Goal: Communication & Community: Share content

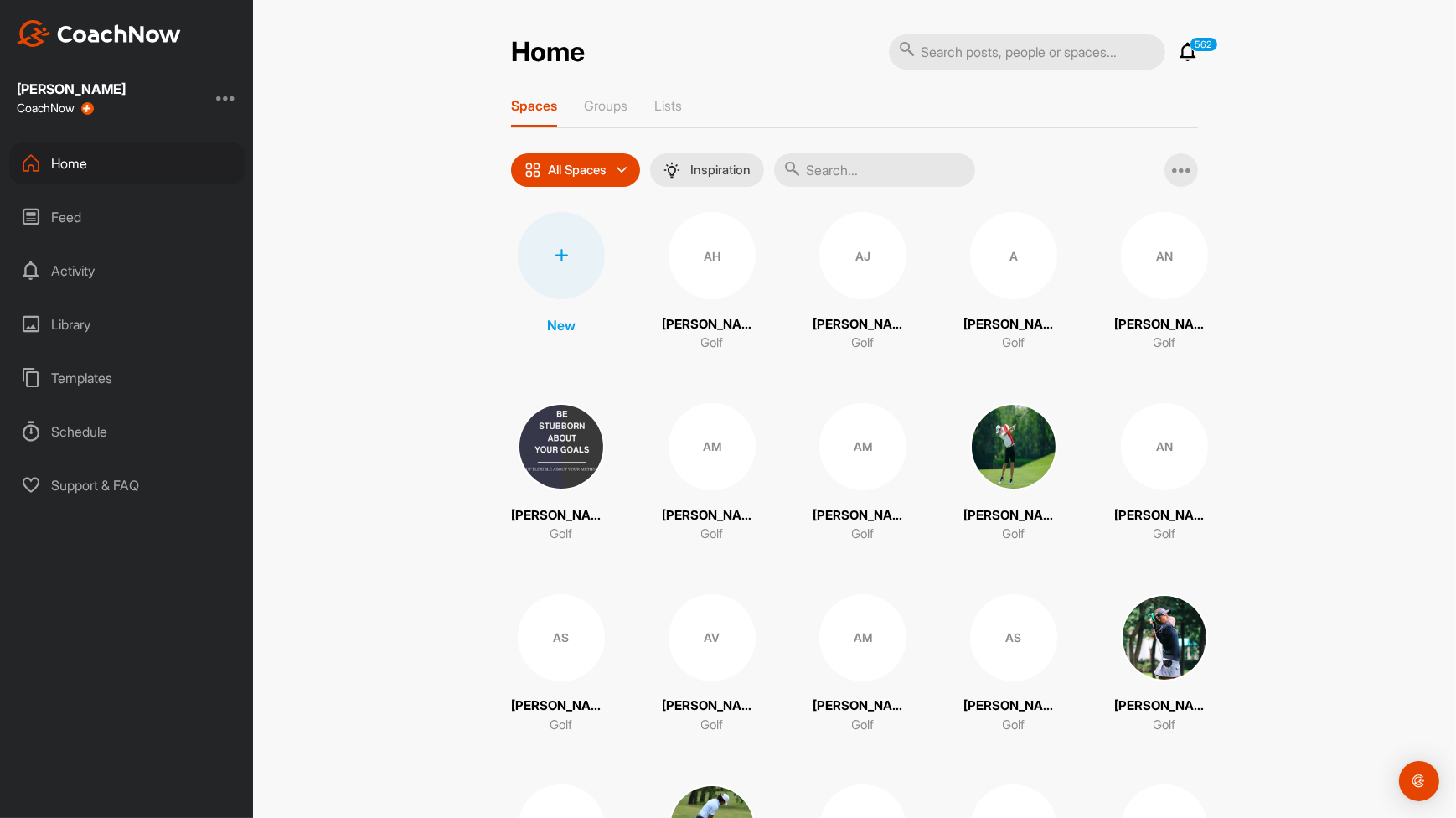
click at [901, 172] on input "text" at bounding box center [874, 170] width 201 height 34
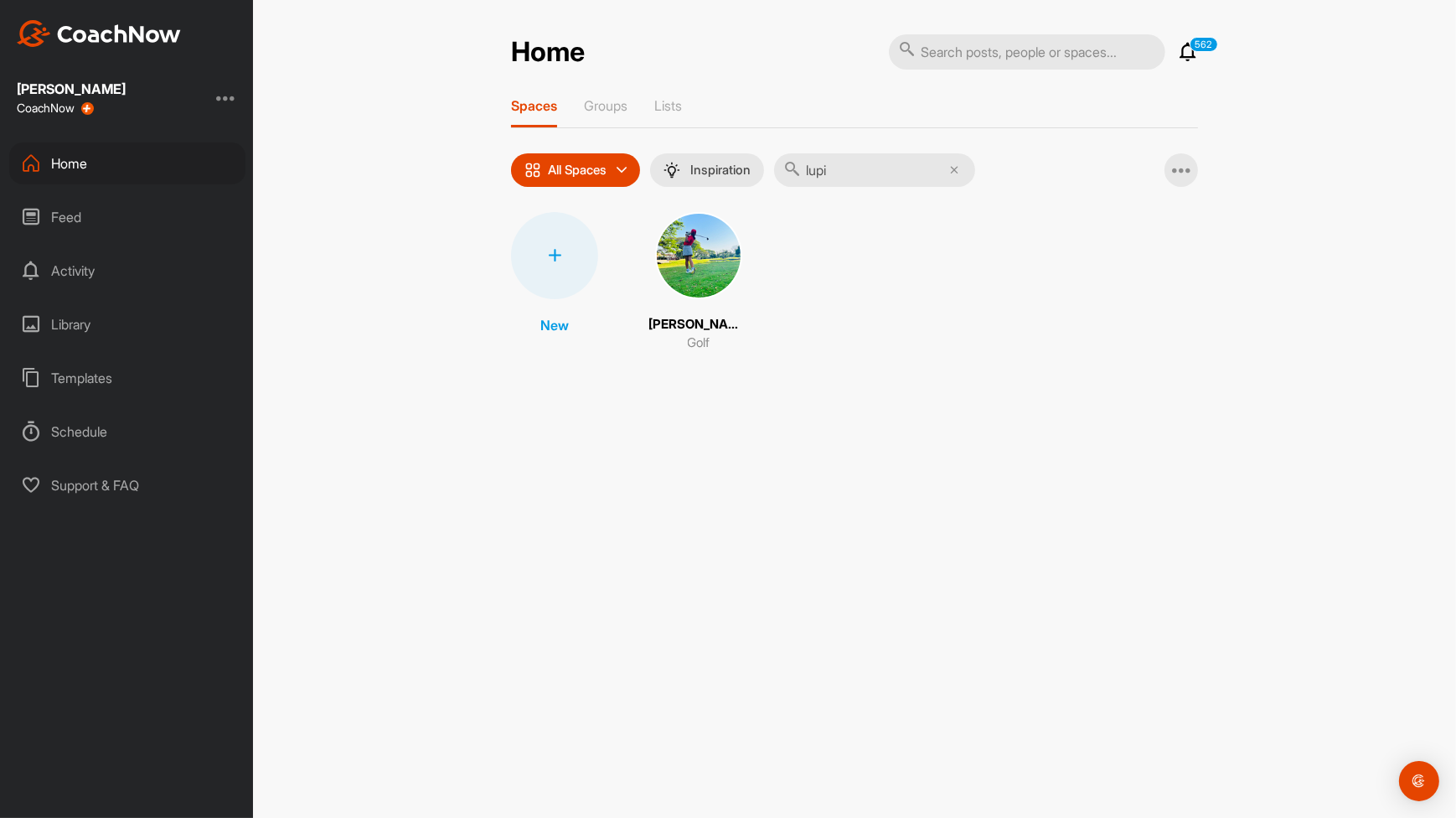
type input "lupi"
click at [686, 273] on img at bounding box center [699, 256] width 87 height 87
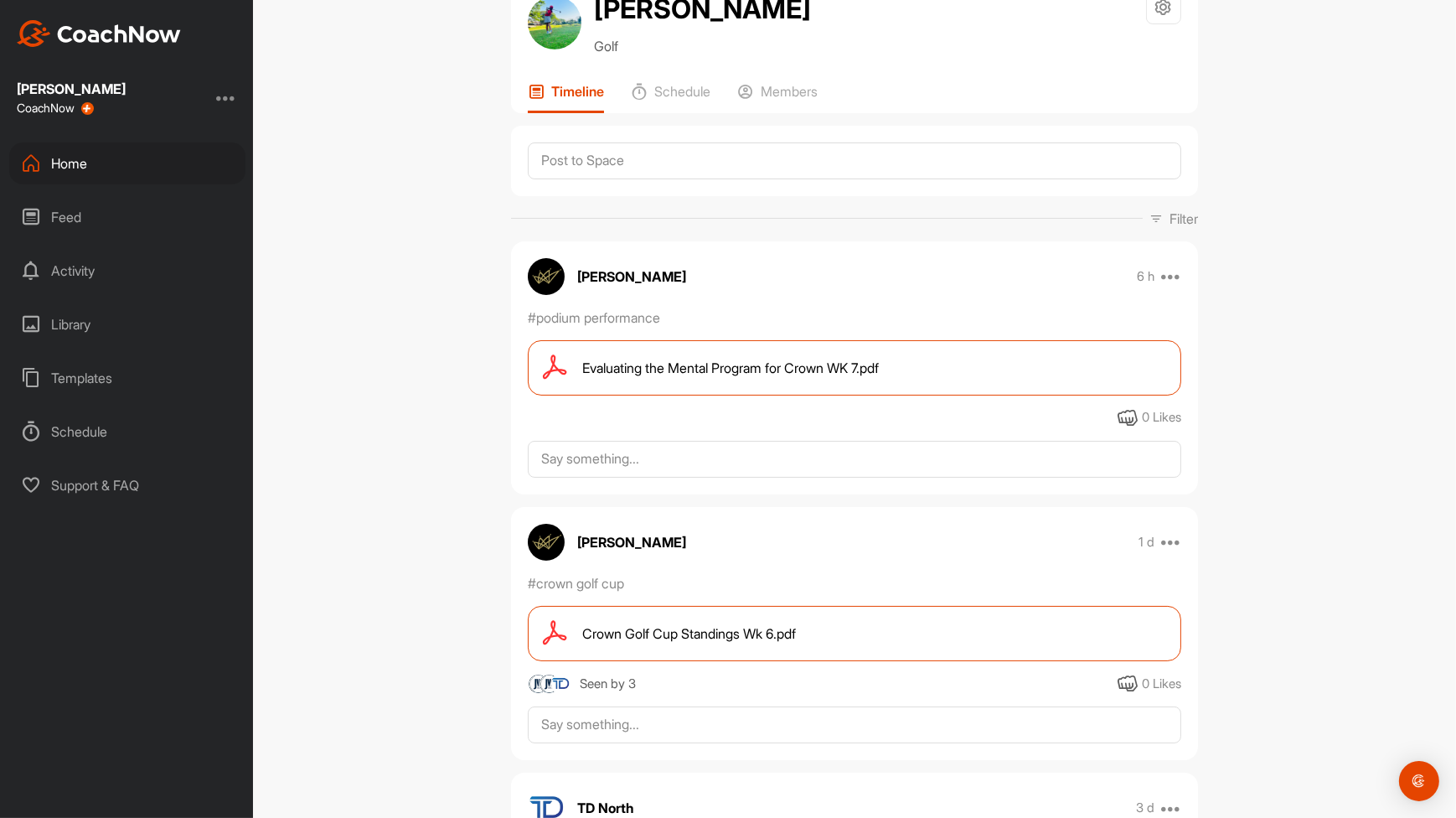
scroll to position [54, 0]
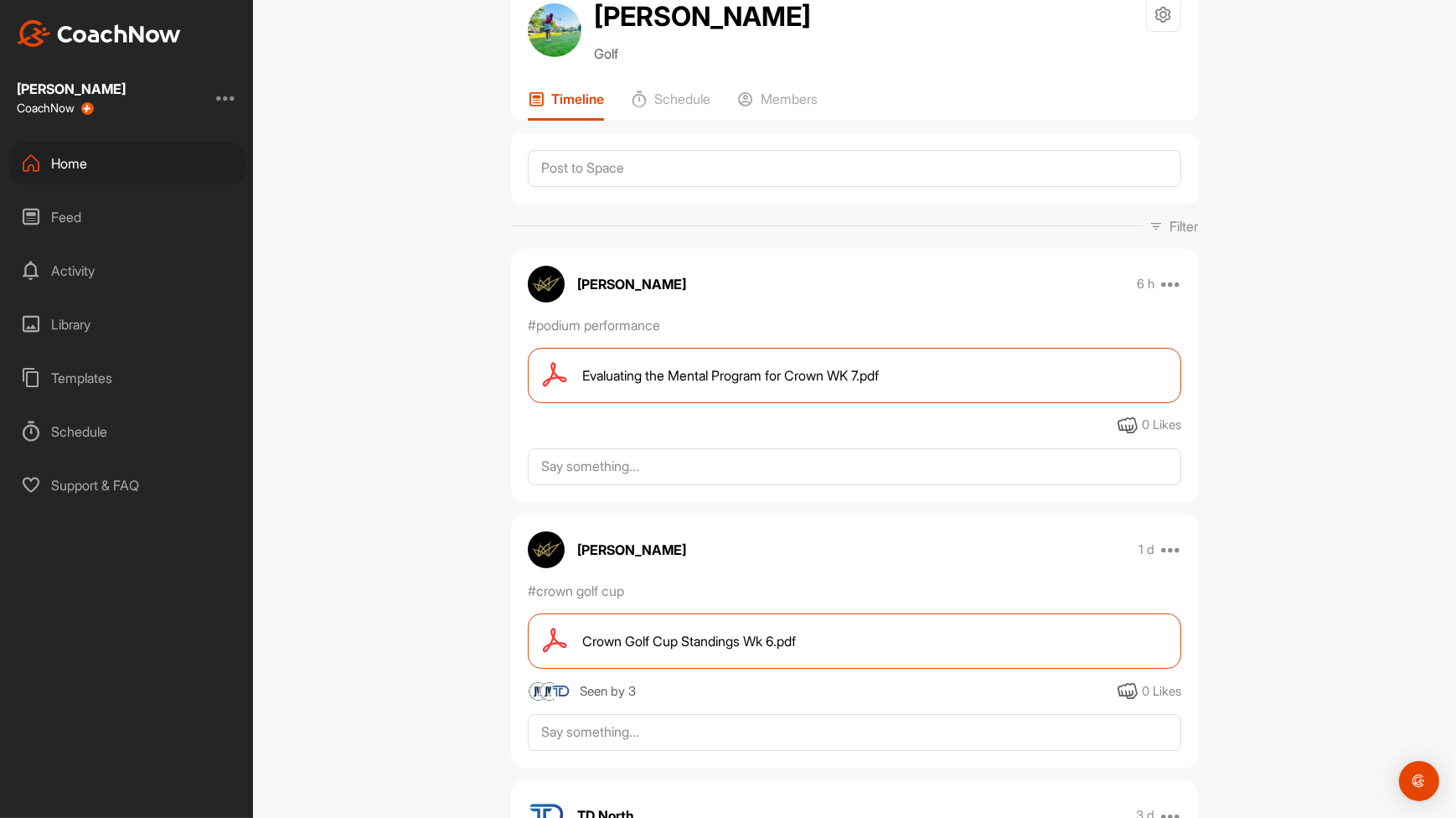
click at [1183, 219] on p "Filter" at bounding box center [1184, 226] width 29 height 20
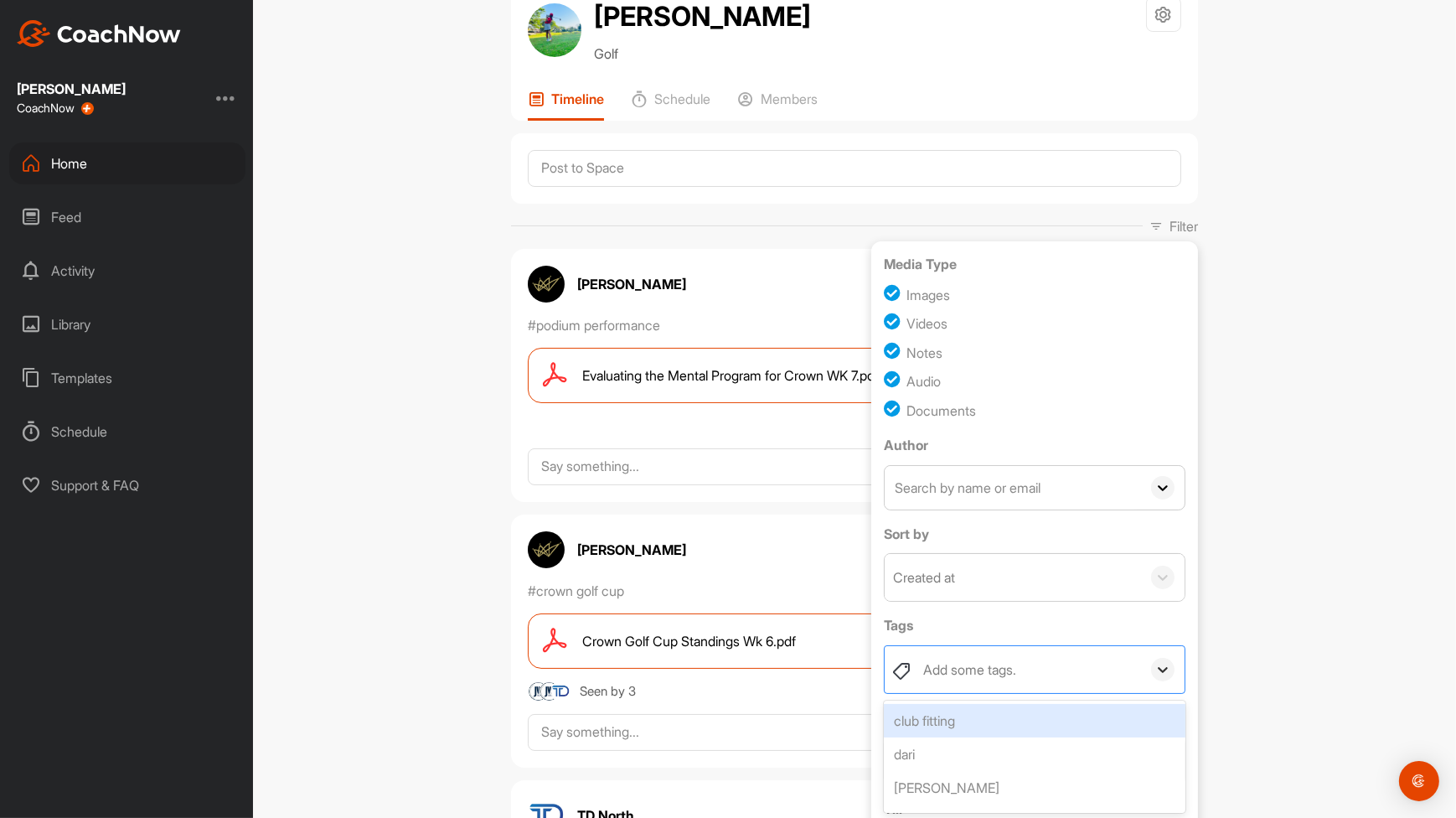
click at [1152, 665] on div at bounding box center [1163, 670] width 24 height 24
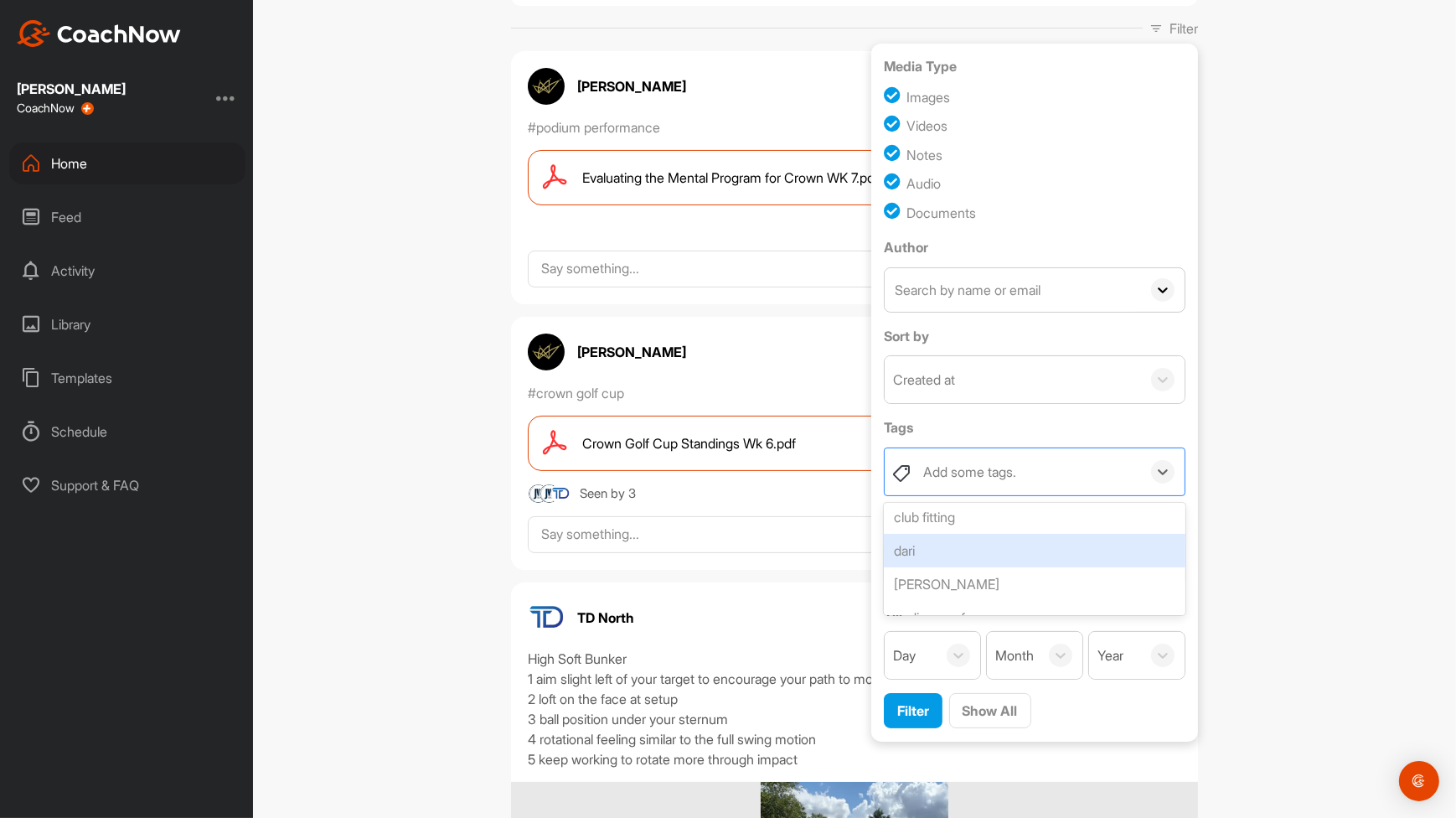
scroll to position [8, 0]
click at [1083, 548] on div "dari" at bounding box center [1035, 549] width 302 height 34
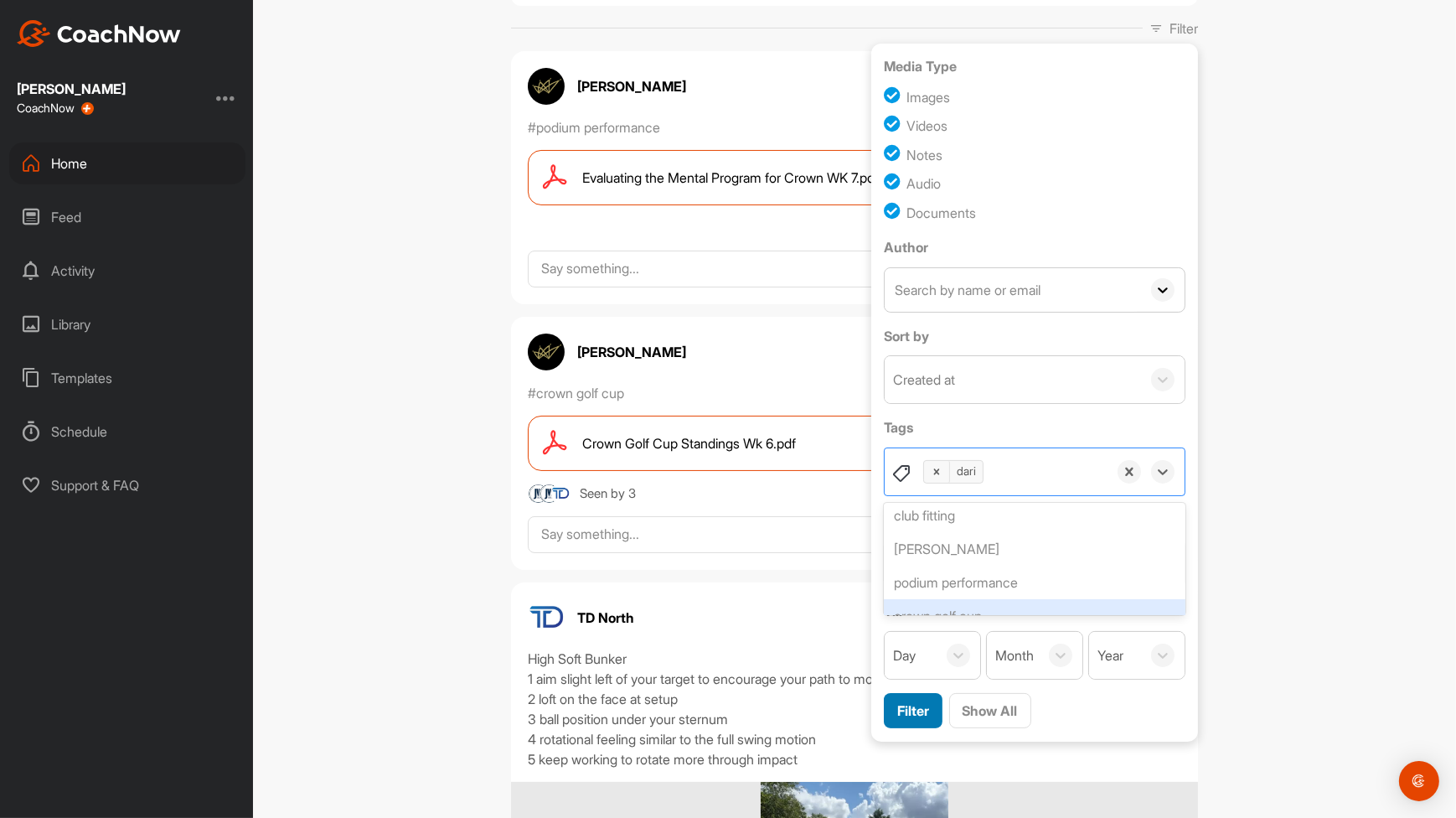
click at [917, 715] on span "Filter" at bounding box center [914, 710] width 32 height 17
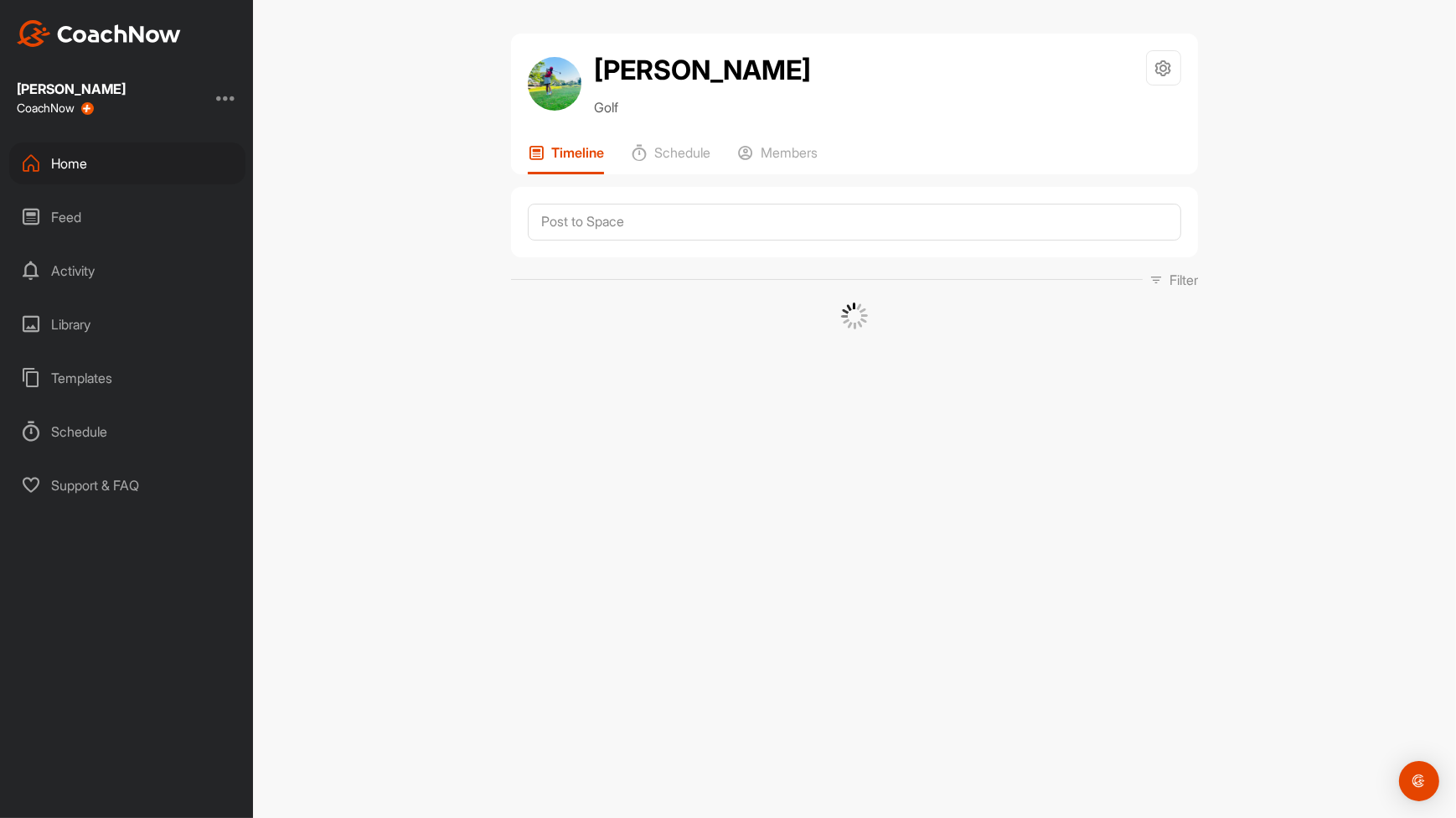
scroll to position [0, 0]
click at [88, 171] on div "Home" at bounding box center [127, 163] width 236 height 42
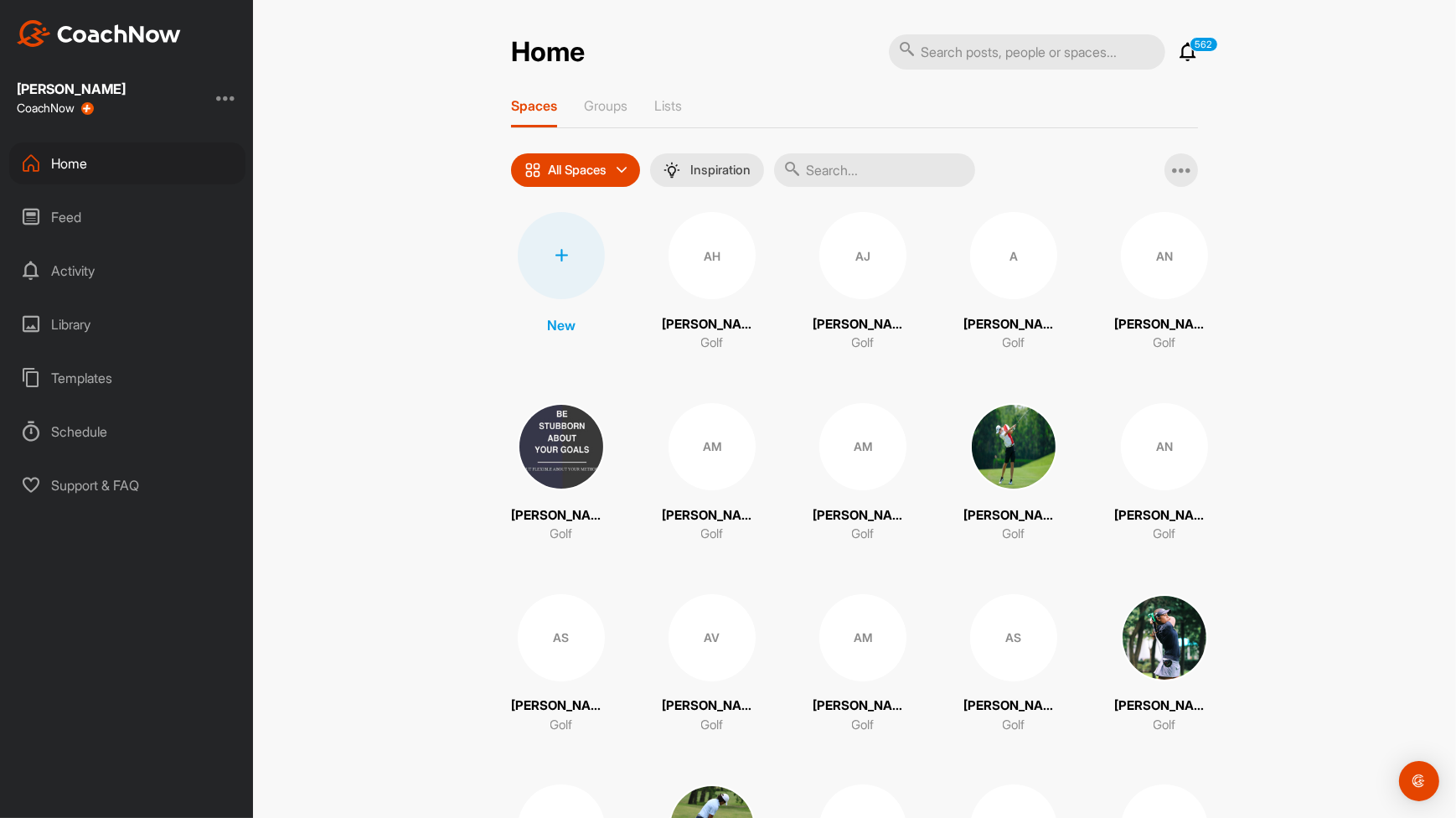
click at [879, 163] on input "text" at bounding box center [874, 170] width 201 height 34
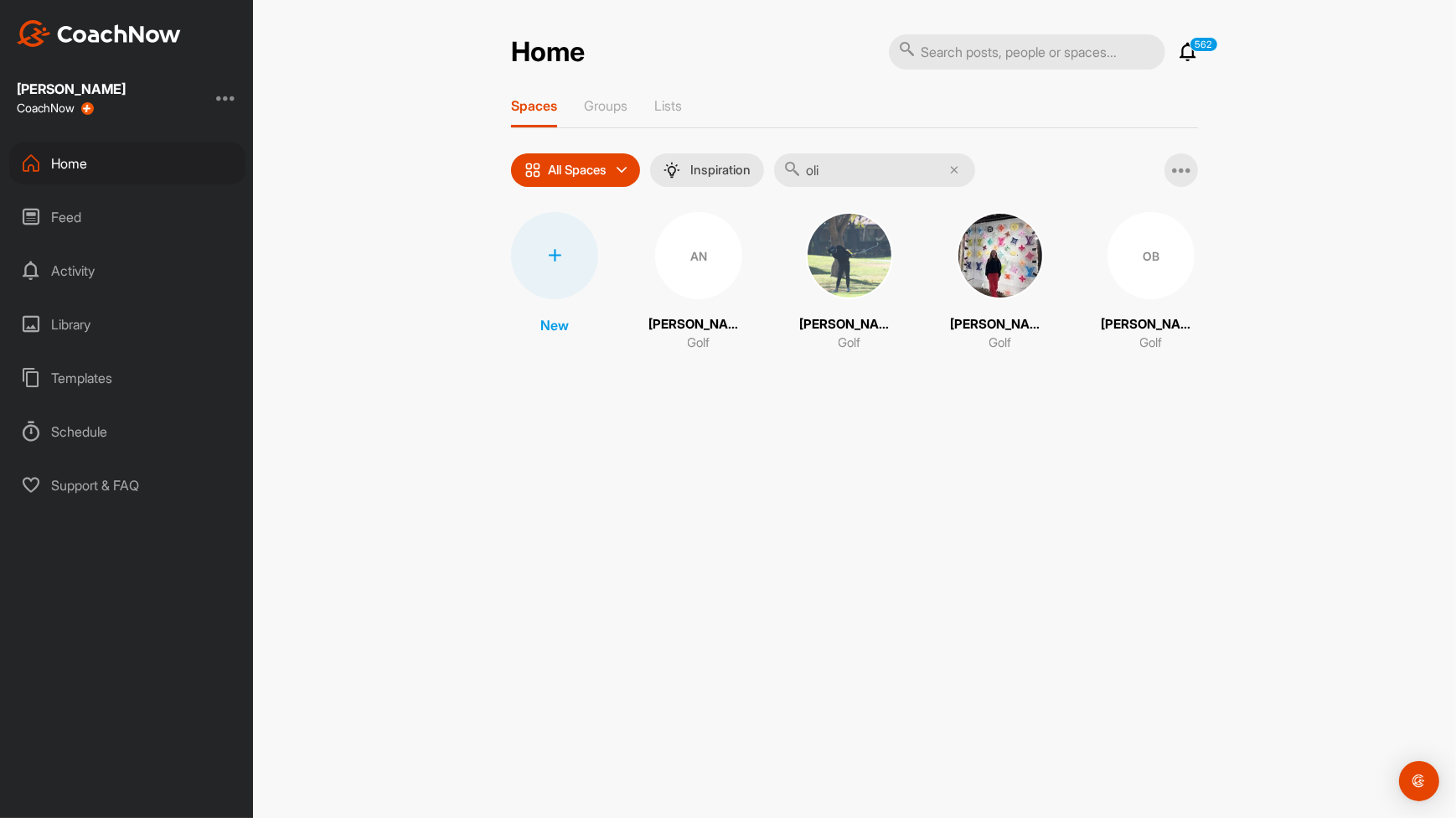
type input "oli"
click at [1125, 306] on div "OB [PERSON_NAME] Golf" at bounding box center [1152, 282] width 101 height 140
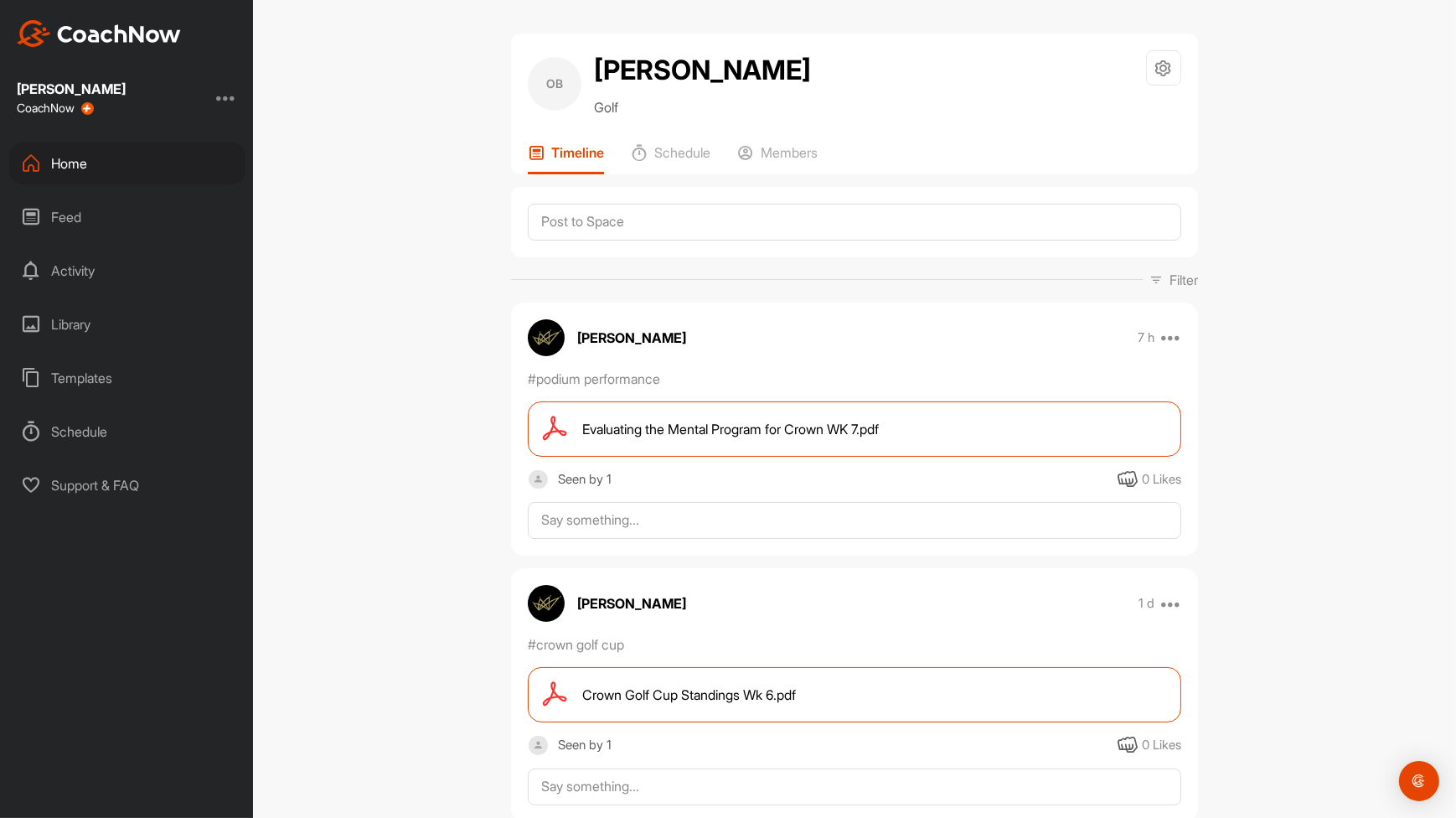
click at [1173, 282] on p "Filter" at bounding box center [1184, 280] width 29 height 20
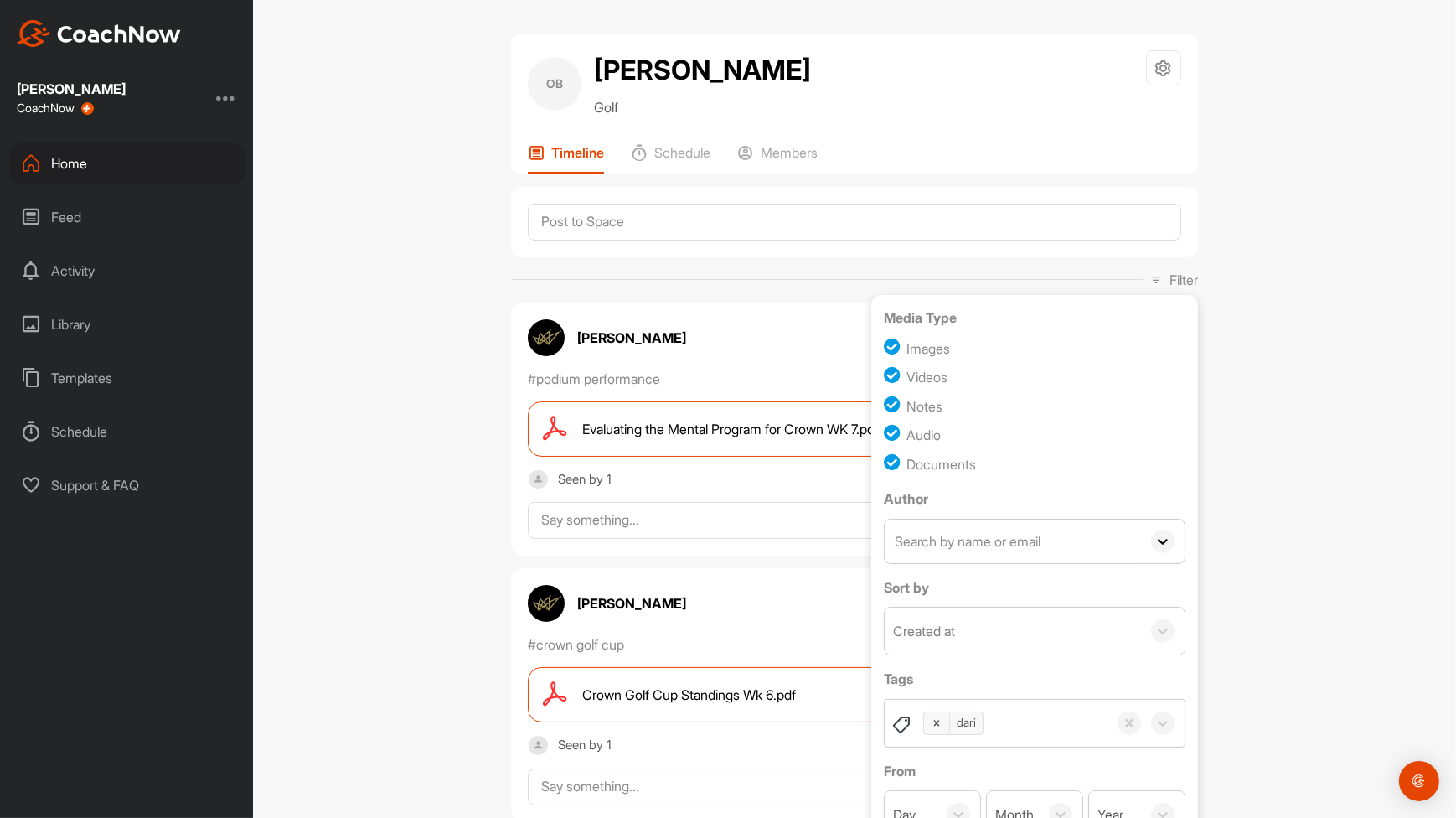
scroll to position [202, 0]
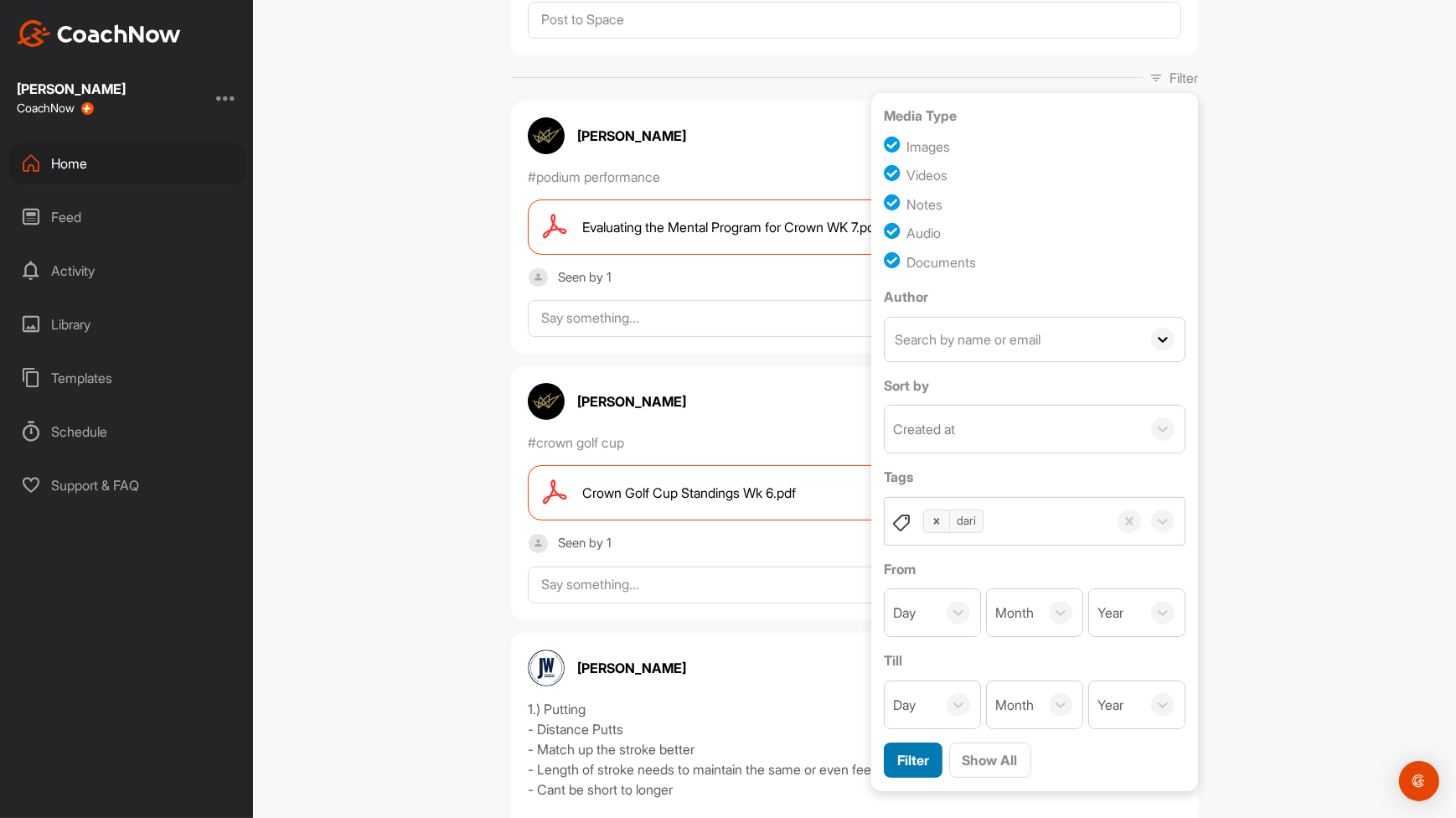
click at [920, 757] on span "Filter" at bounding box center [914, 760] width 32 height 17
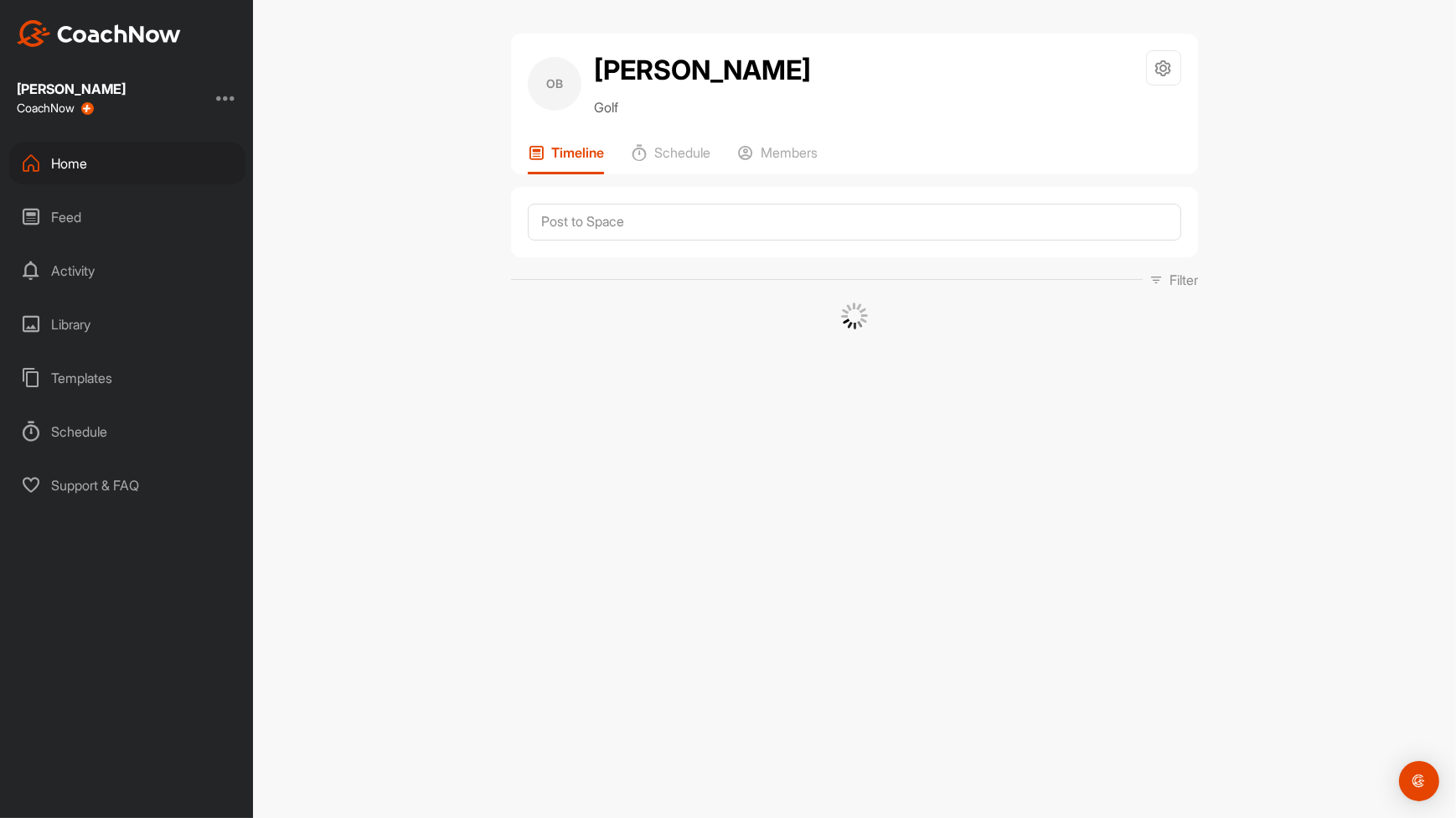
scroll to position [0, 0]
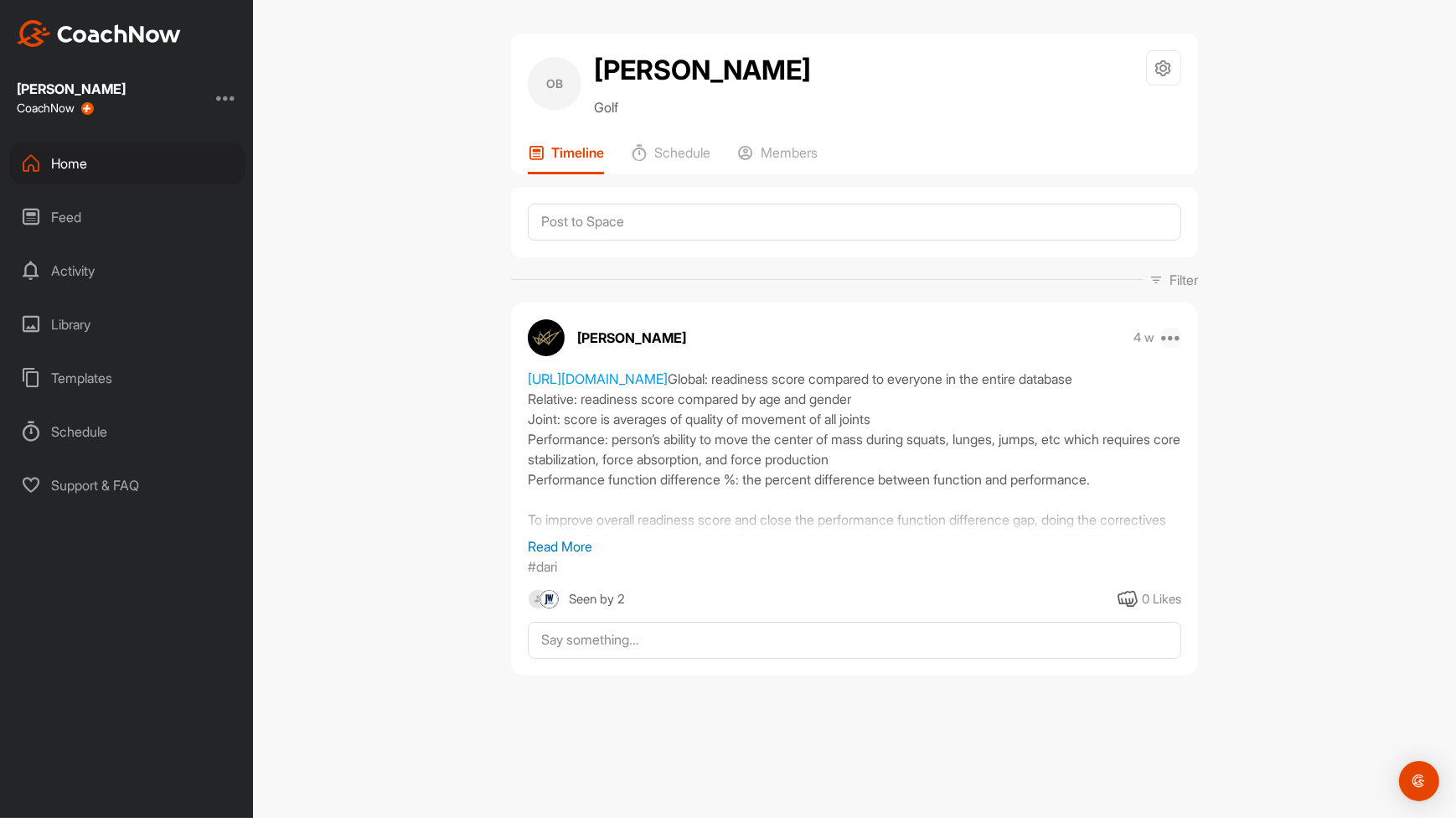
click at [1175, 334] on icon at bounding box center [1172, 338] width 20 height 20
click at [1014, 397] on p "Edit" at bounding box center [1013, 393] width 23 height 18
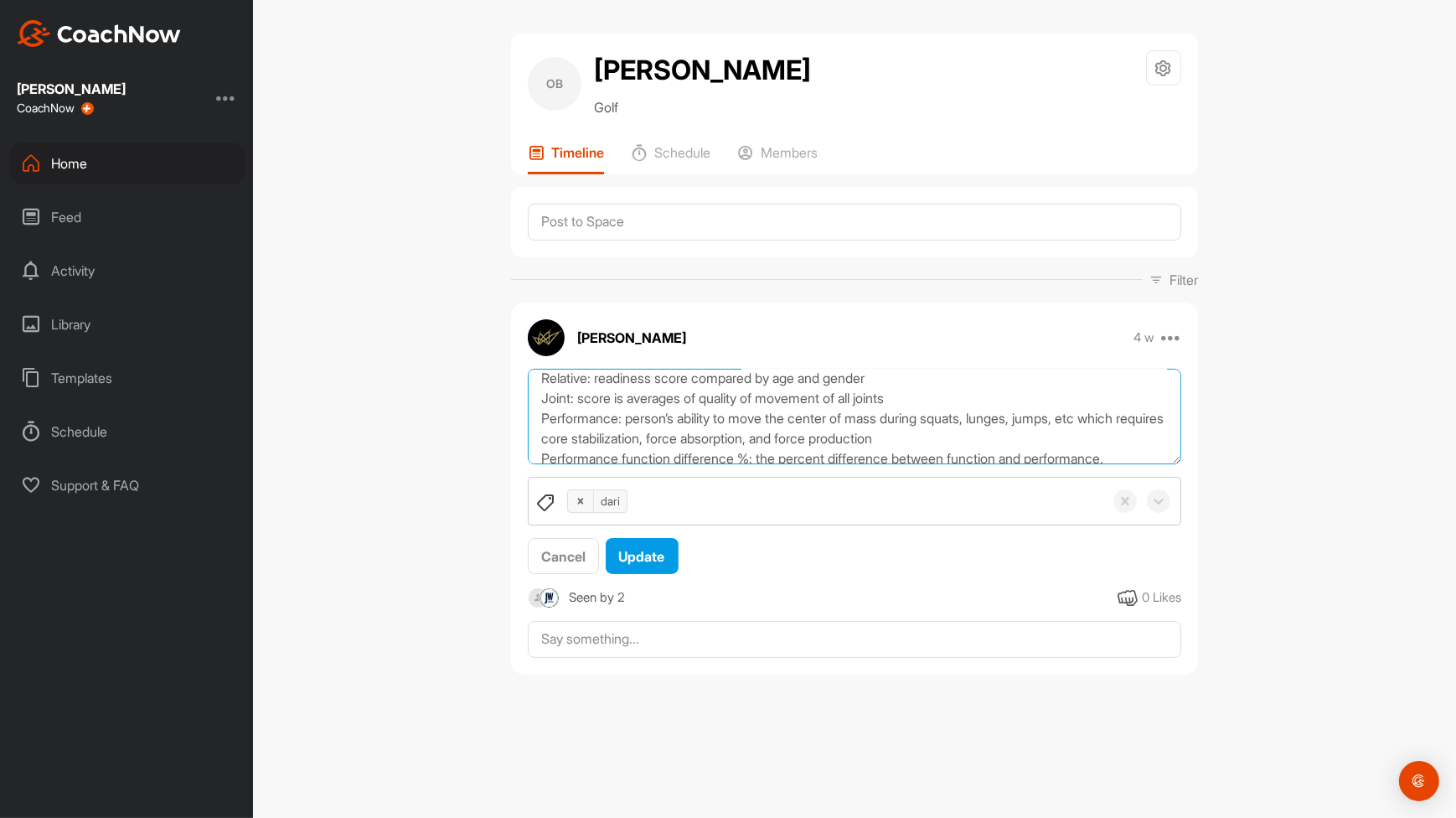
scroll to position [201, 0]
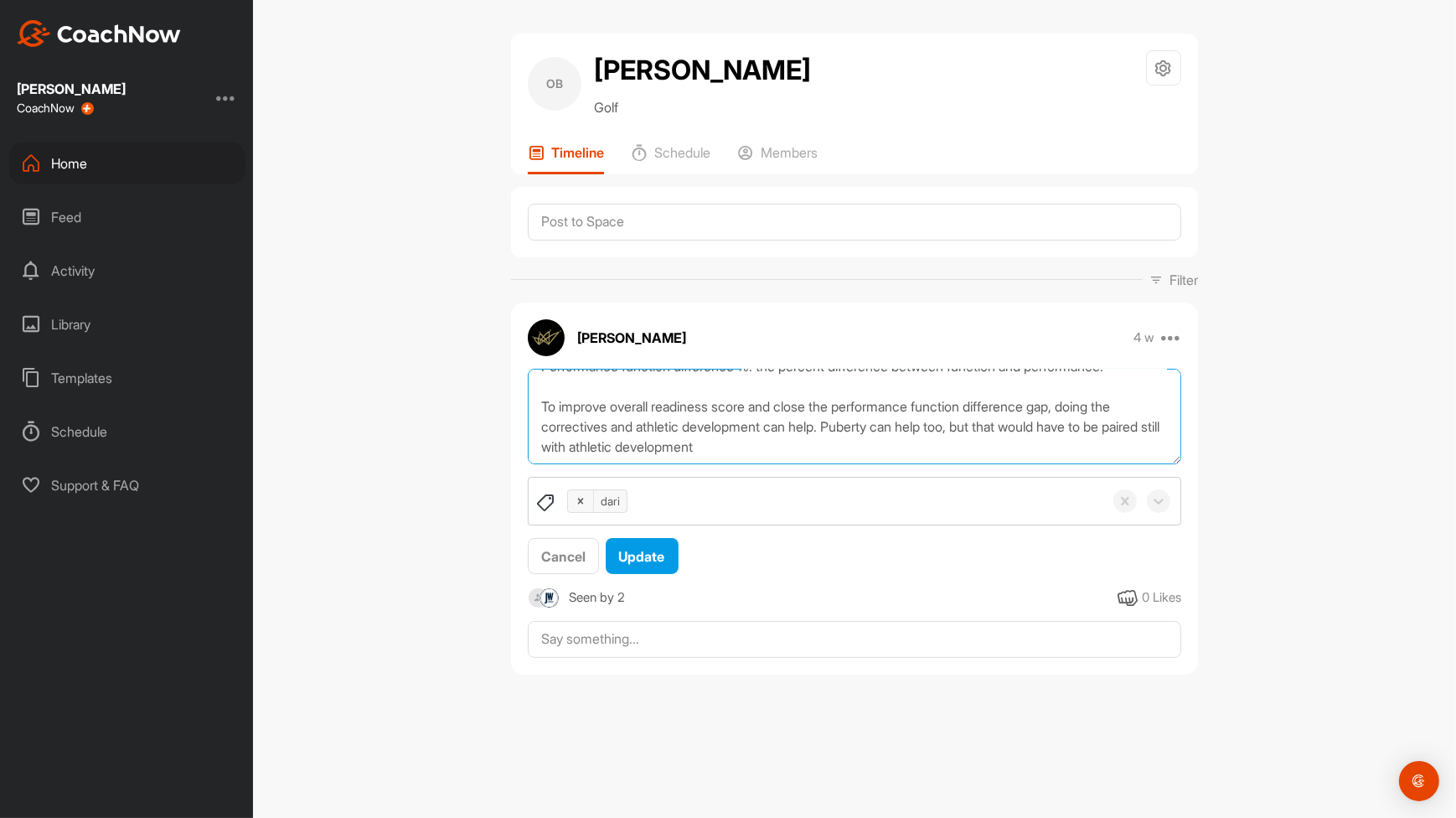
drag, startPoint x: 541, startPoint y: 391, endPoint x: 957, endPoint y: 540, distance: 441.9
click at [957, 540] on div "[URL][DOMAIN_NAME] Global: readiness score compared to everyone in the entire d…" at bounding box center [854, 472] width 687 height 207
click at [67, 164] on div "Home" at bounding box center [127, 163] width 236 height 42
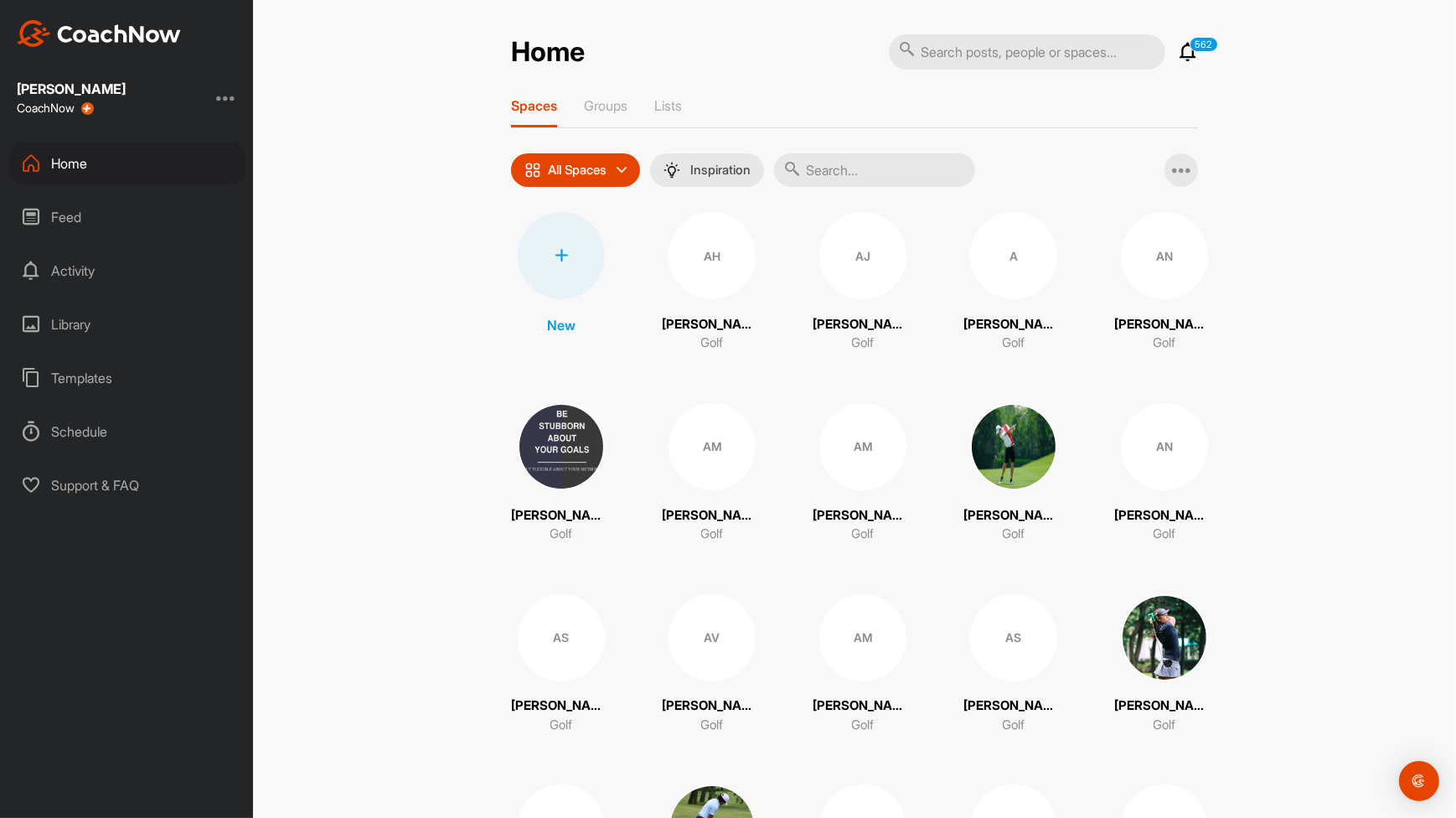
click at [839, 166] on input "text" at bounding box center [874, 170] width 201 height 34
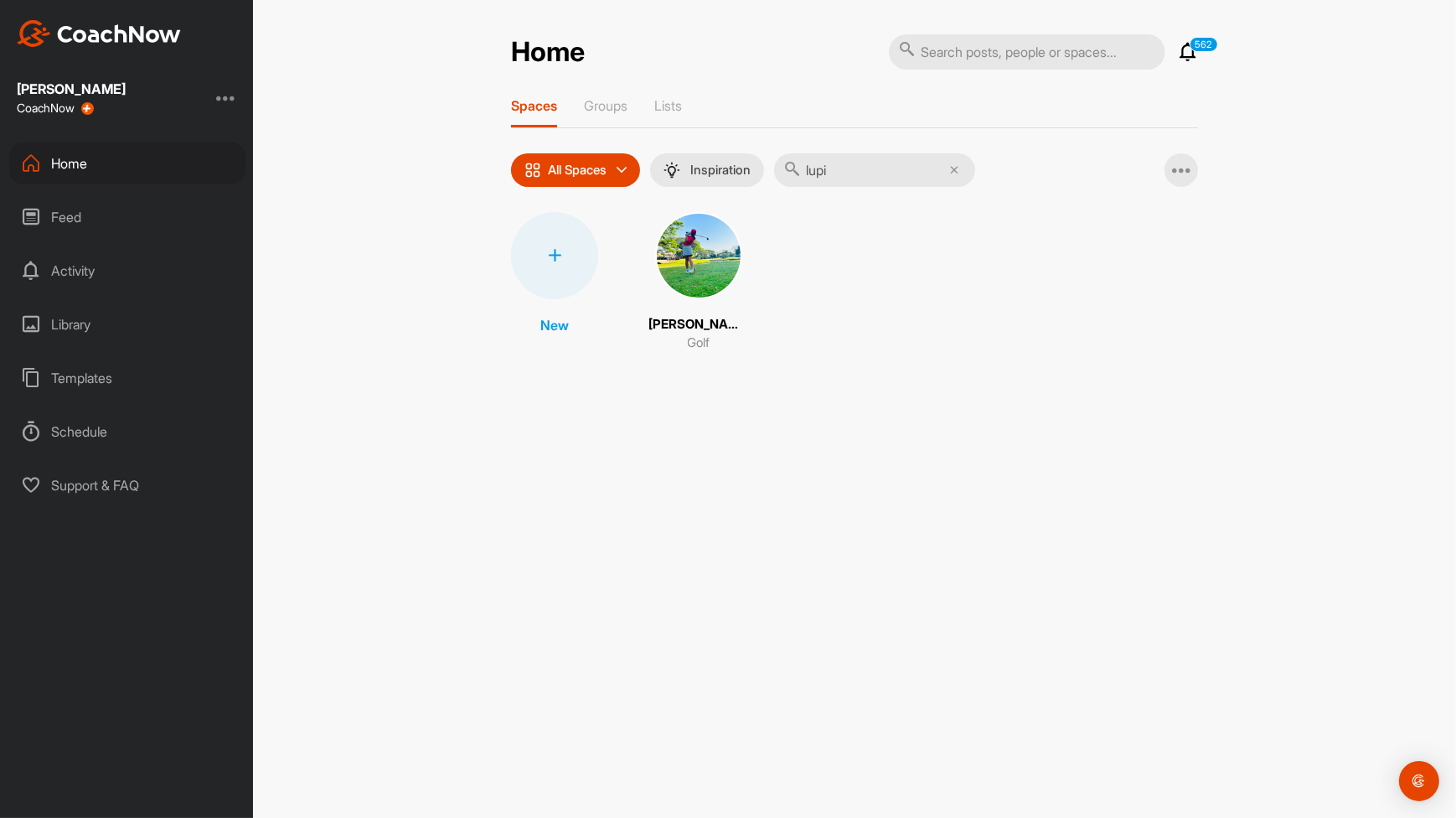
type input "lupi"
click at [698, 276] on img at bounding box center [699, 256] width 87 height 87
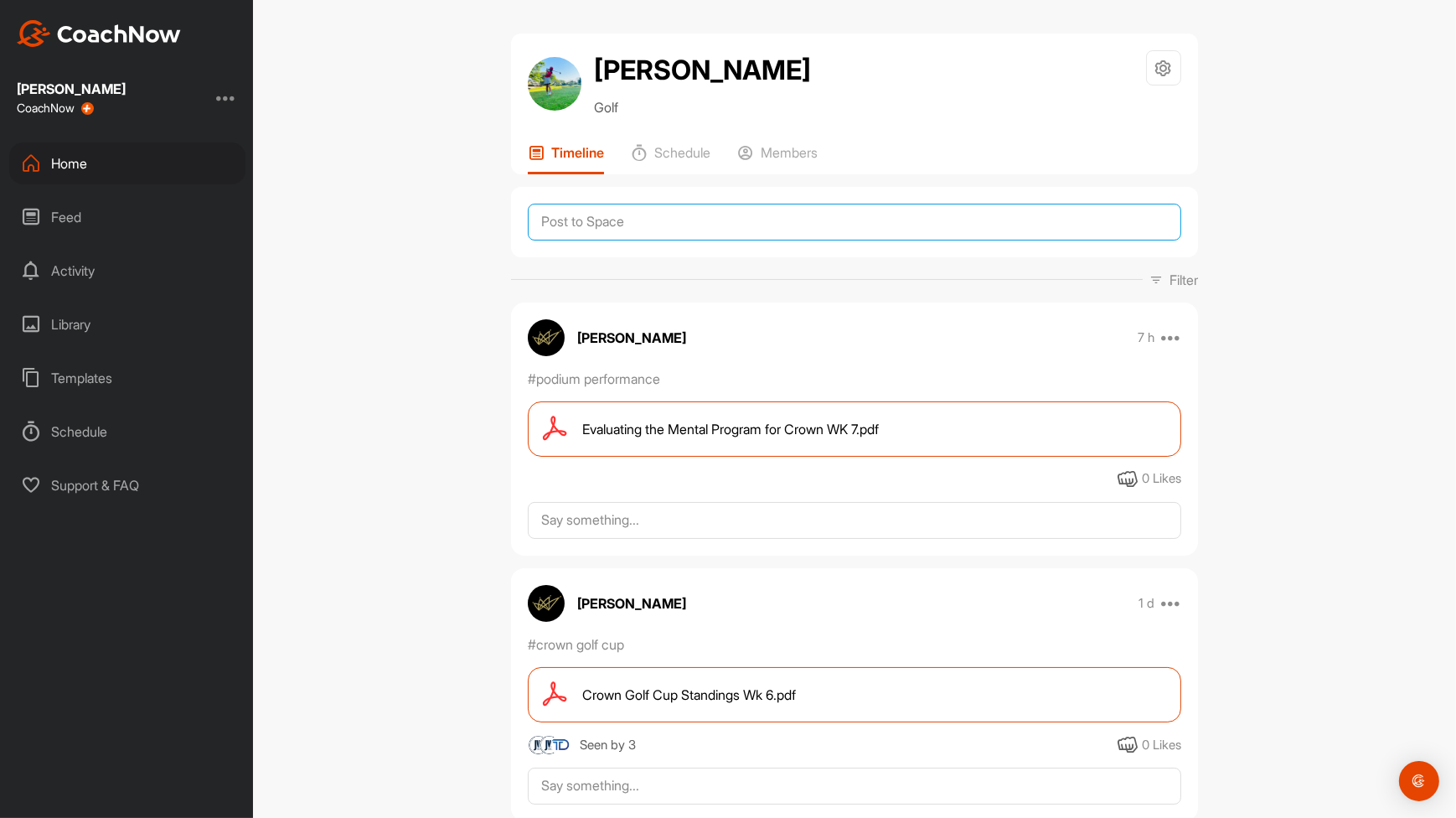
click at [827, 217] on textarea at bounding box center [855, 222] width 654 height 37
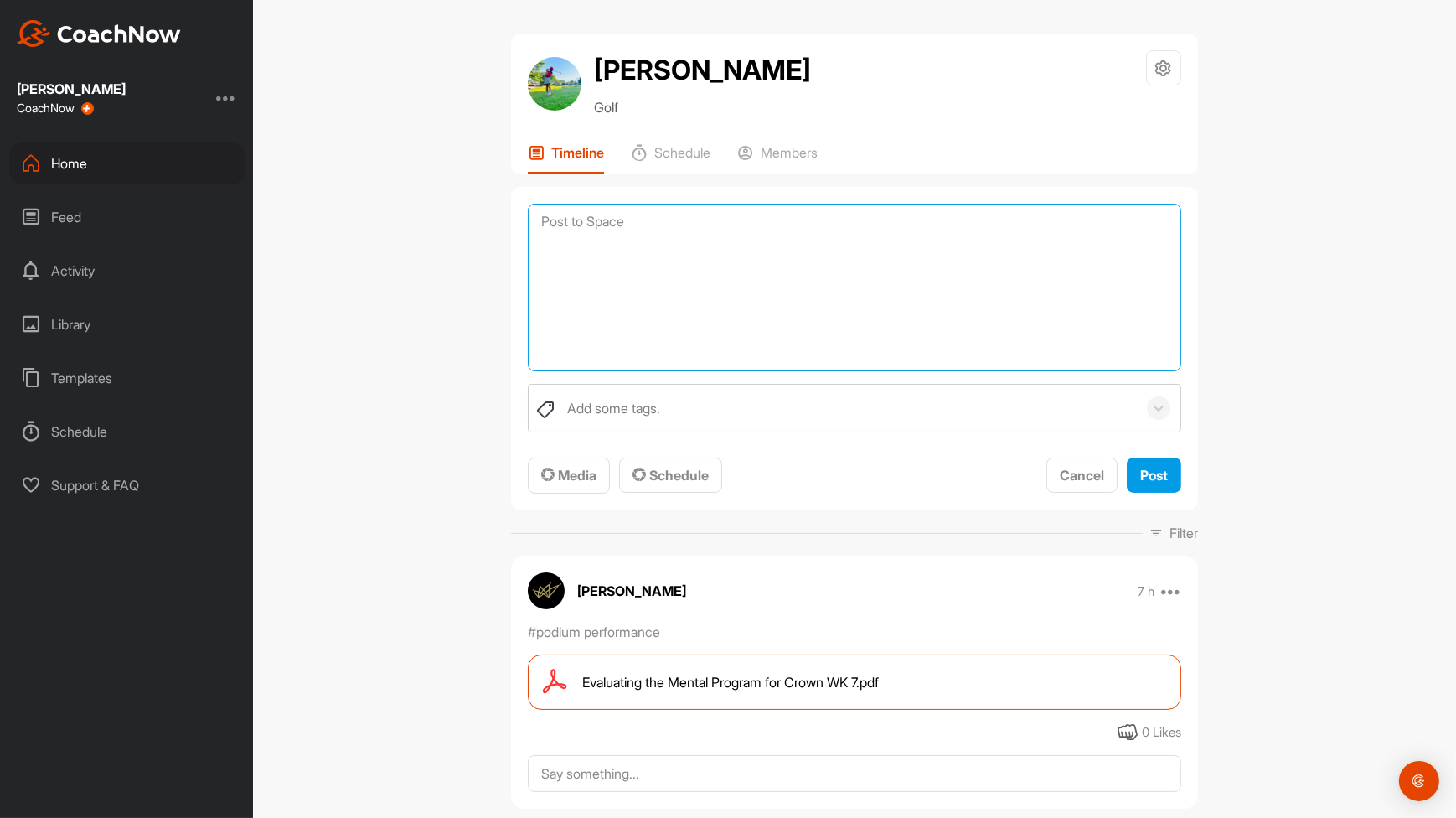
paste textarea "Global: readiness score compared to everyone in the entire database Relative: r…"
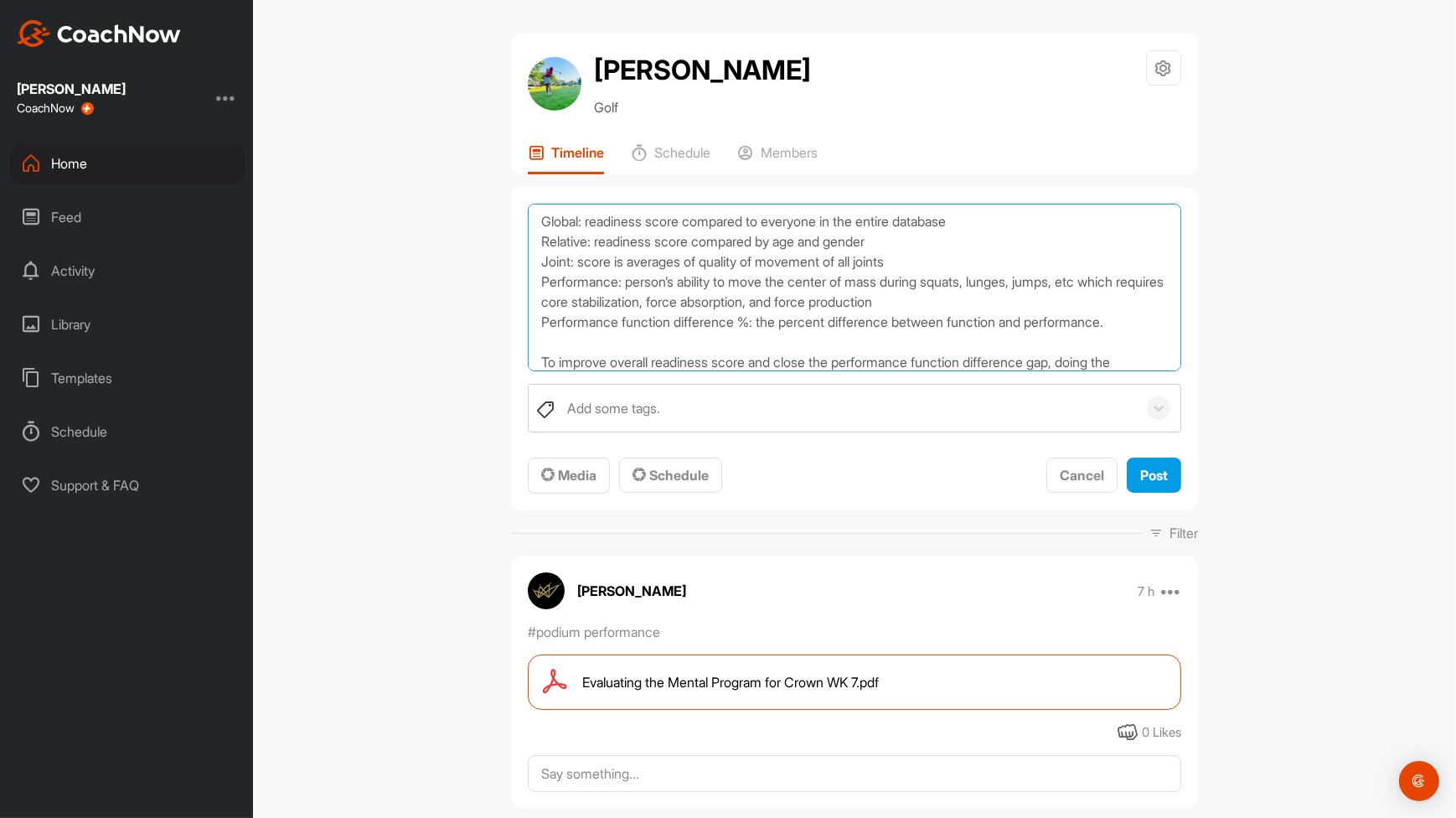
click at [534, 227] on textarea "Global: readiness score compared to everyone in the entire database Relative: r…" at bounding box center [855, 287] width 654 height 167
click at [556, 229] on textarea "Global: readiness score compared to everyone in the entire database Relative: r…" at bounding box center [855, 287] width 654 height 167
paste textarea "[URL][DOMAIN_NAME]"
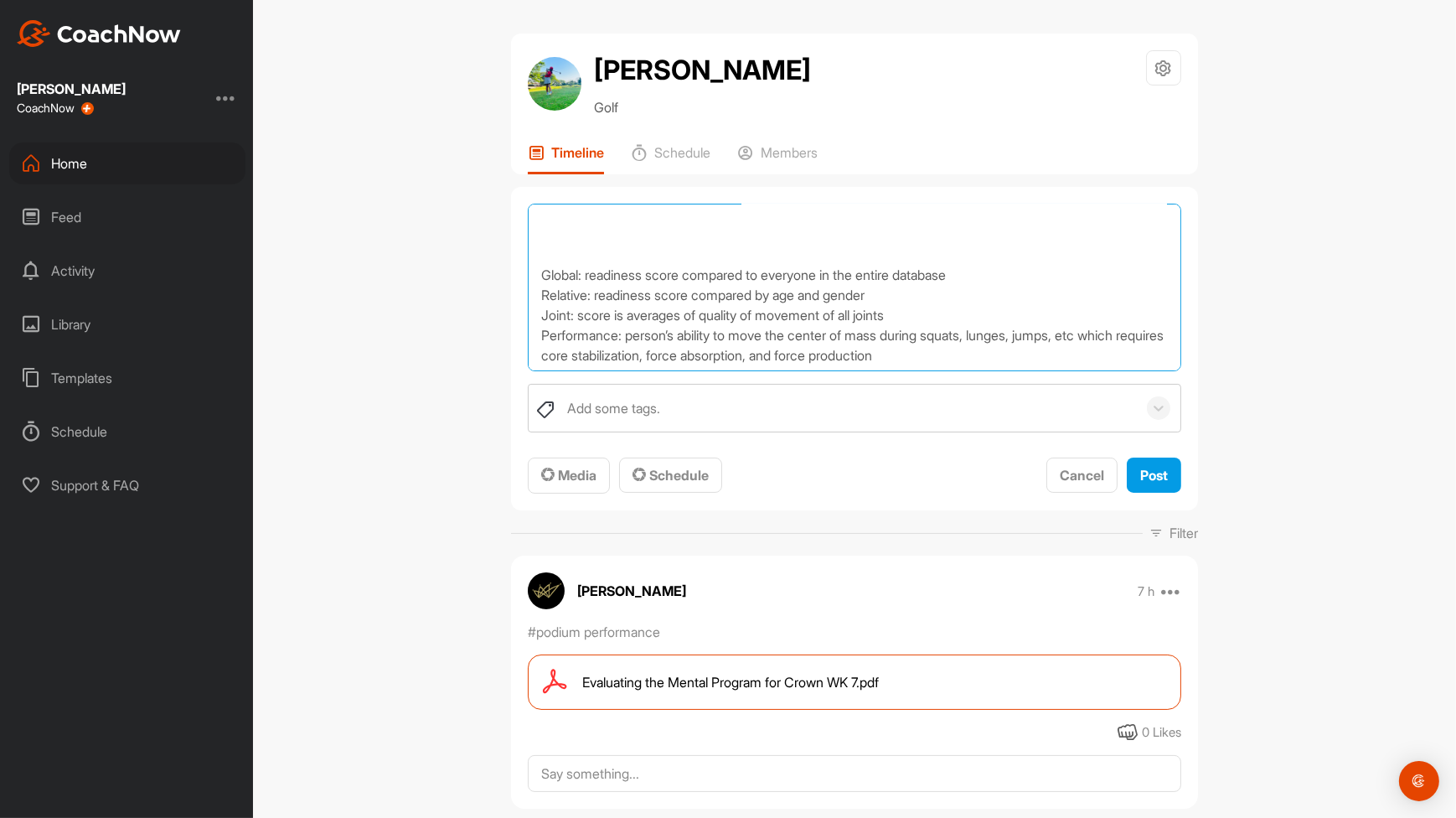
click at [577, 275] on textarea "[URL][DOMAIN_NAME] Global: readiness score compared to everyone in the entire d…" at bounding box center [855, 287] width 654 height 167
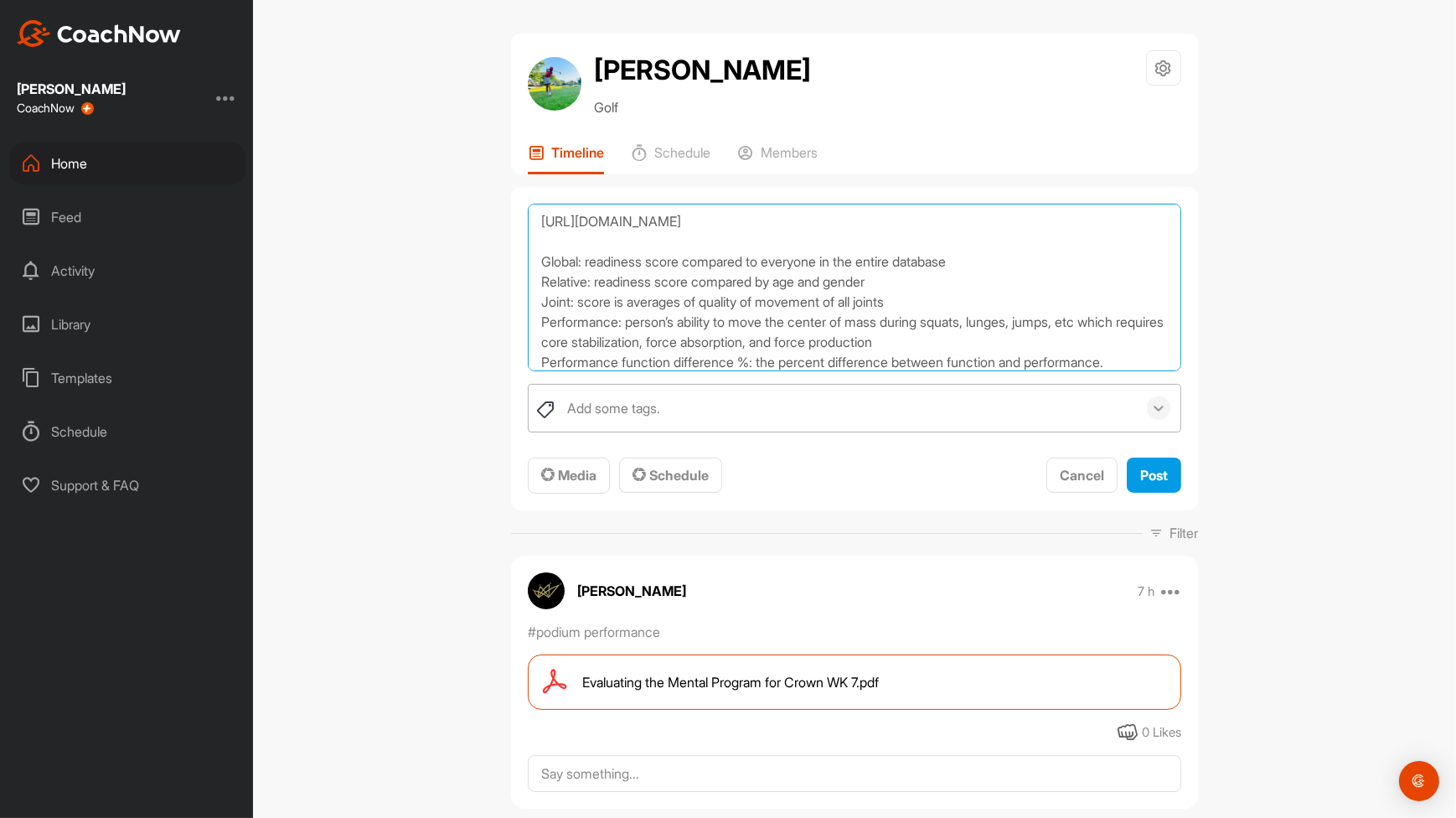
type textarea "[URL][DOMAIN_NAME] Global: readiness score compared to everyone in the entire d…"
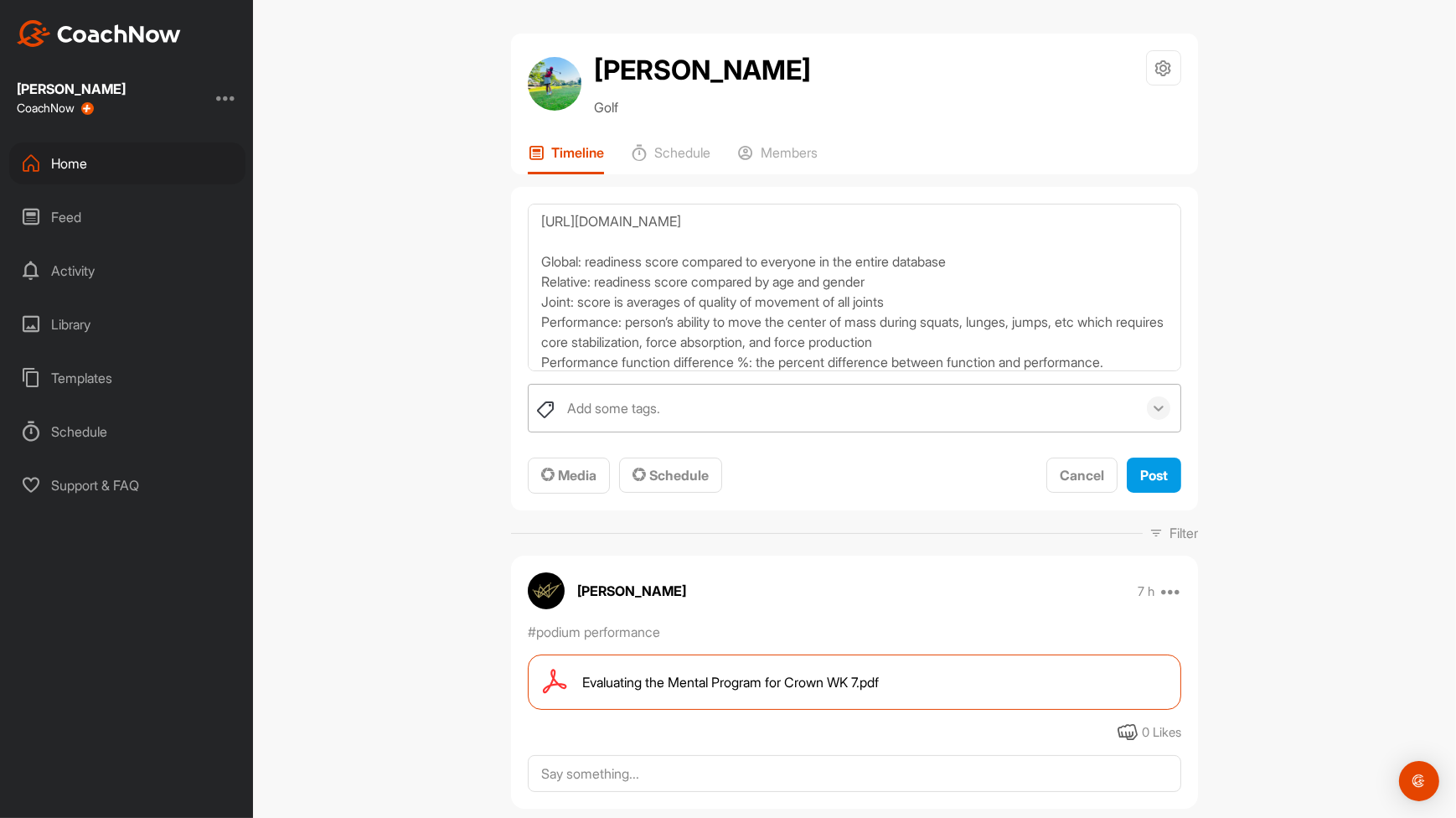
click at [1155, 401] on icon at bounding box center [1159, 408] width 17 height 17
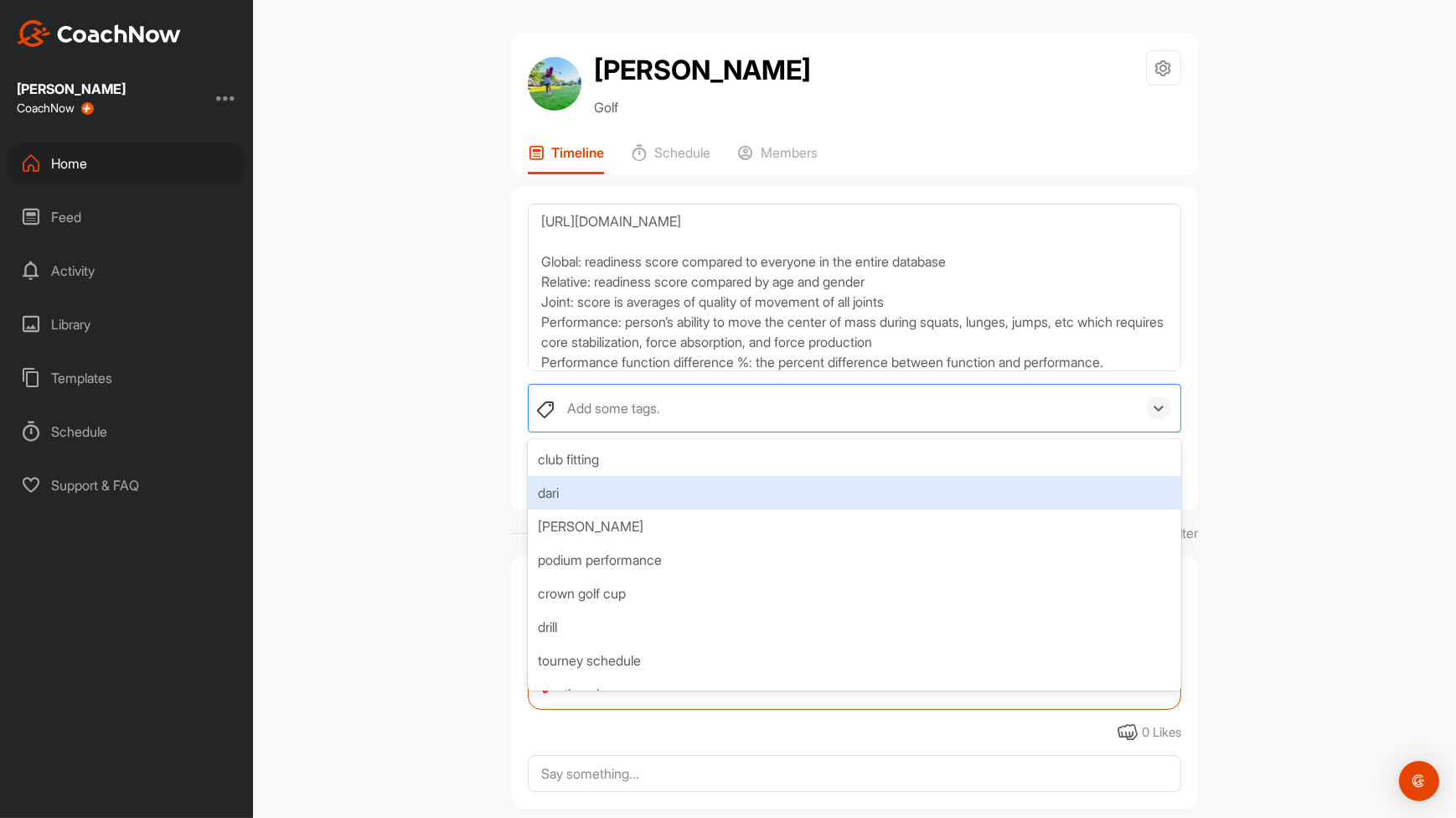
click at [1013, 507] on div "dari" at bounding box center [855, 493] width 654 height 34
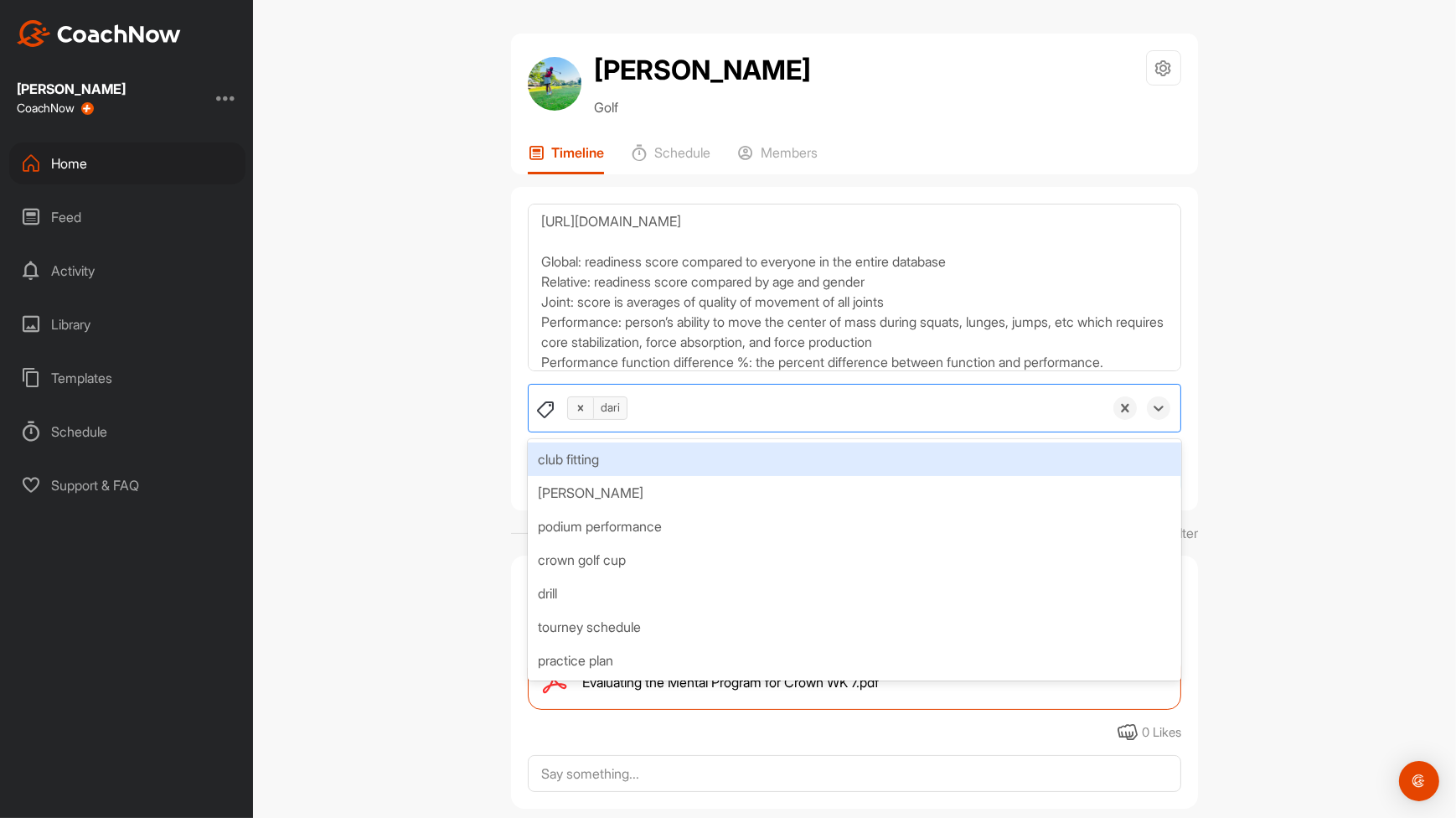
click at [1216, 422] on div "[PERSON_NAME] Golf Space Settings Your Notifications Leave Space Timeline Sched…" at bounding box center [854, 409] width 1203 height 818
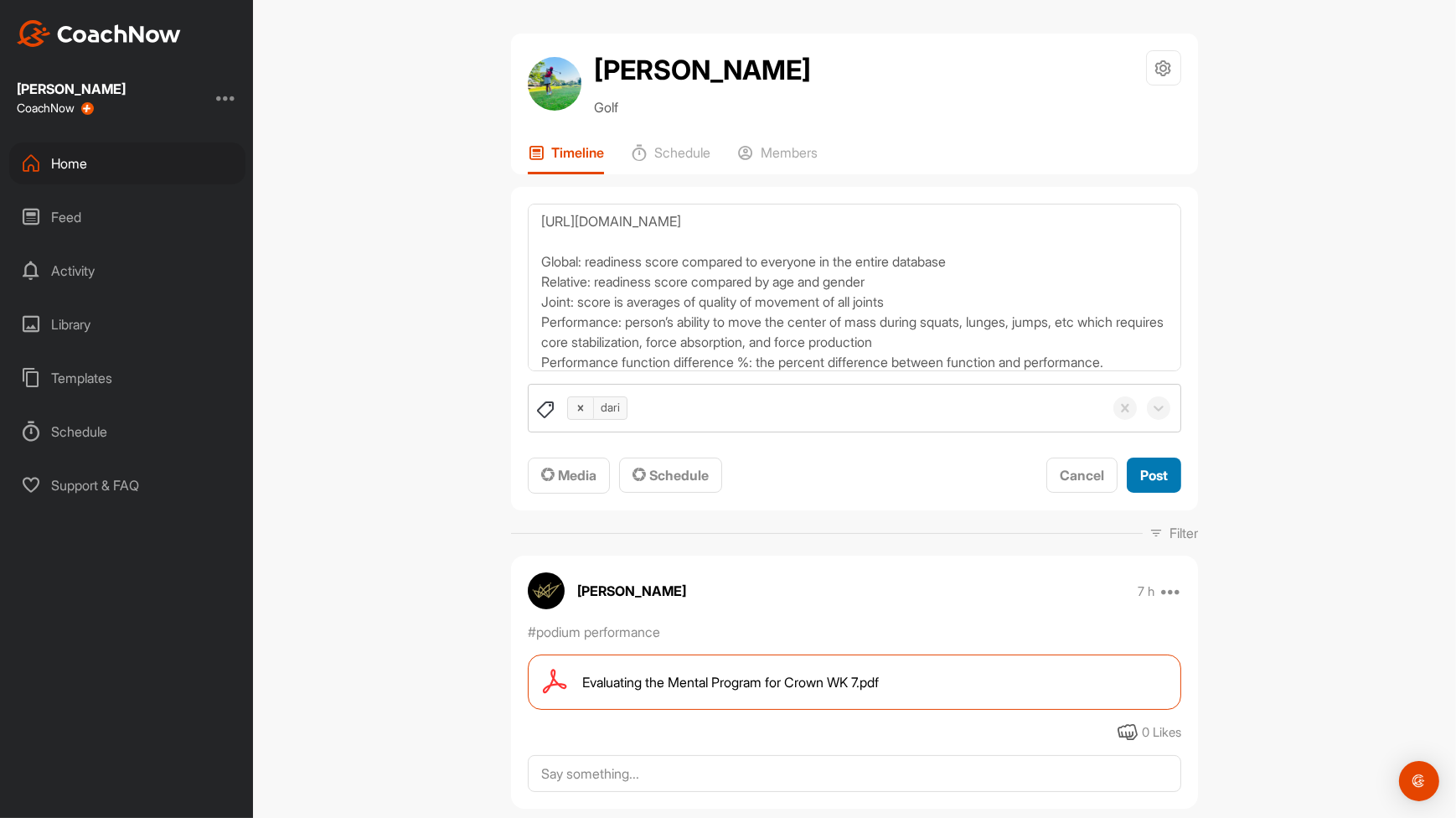
click at [1142, 472] on span "Post" at bounding box center [1154, 475] width 28 height 17
